Goal: Book appointment/travel/reservation

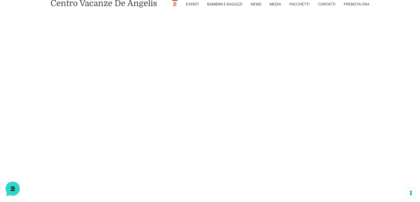
scroll to position [1065, 0]
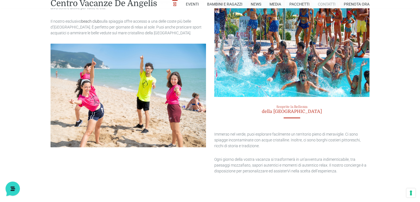
click at [327, 5] on link "Contatti" at bounding box center [327, 4] width 18 height 8
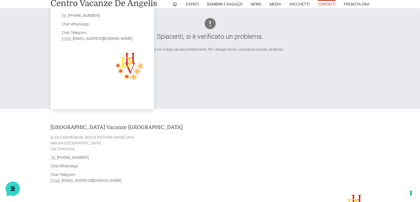
drag, startPoint x: 421, startPoint y: 25, endPoint x: 423, endPoint y: 67, distance: 41.5
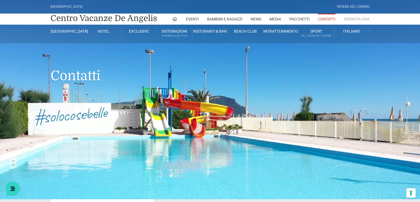
click at [365, 19] on link "Prenota Ora" at bounding box center [357, 19] width 26 height 11
click at [289, 94] on header "[GEOGRAPHIC_DATA] [GEOGRAPHIC_DATA] Centro Vacanze [GEOGRAPHIC_DATA] Eventi Mis…" at bounding box center [210, 110] width 420 height 221
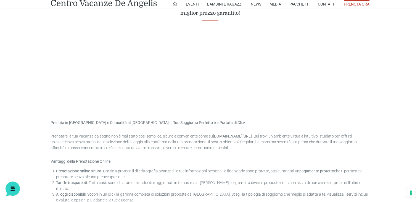
scroll to position [283, 0]
